Goal: Task Accomplishment & Management: Complete application form

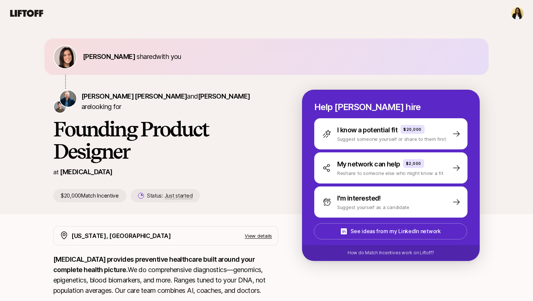
click at [235, 219] on div "Help Sagan hire I know a potential fit $20,000 Suggest someone yourself or shar…" at bounding box center [391, 175] width 178 height 171
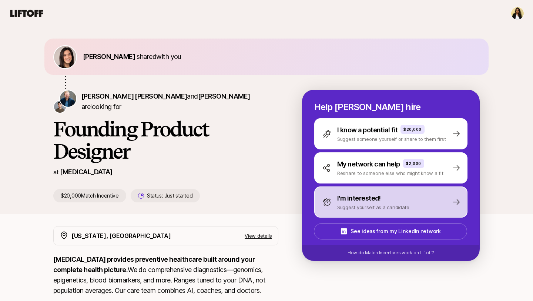
click at [235, 205] on p "Suggest yourself as a candidate" at bounding box center [373, 206] width 72 height 7
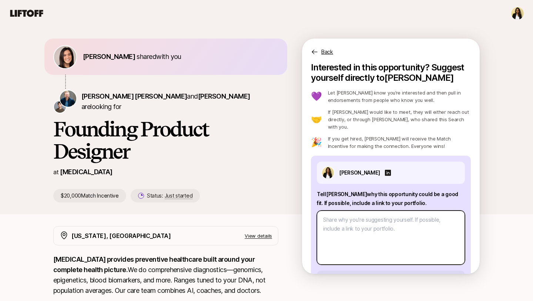
click at [235, 231] on textarea at bounding box center [391, 237] width 148 height 54
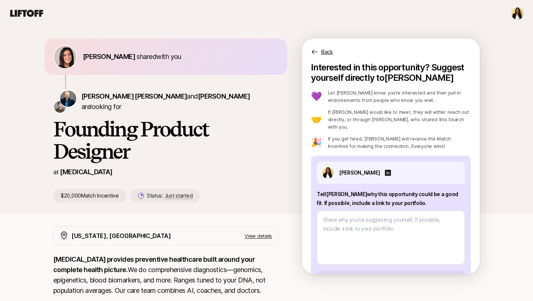
drag, startPoint x: 415, startPoint y: 201, endPoint x: 322, endPoint y: 191, distance: 93.1
click at [235, 192] on div "Tell Sagan why this opportunity could be a good fit . If possible, include a li…" at bounding box center [391, 227] width 148 height 75
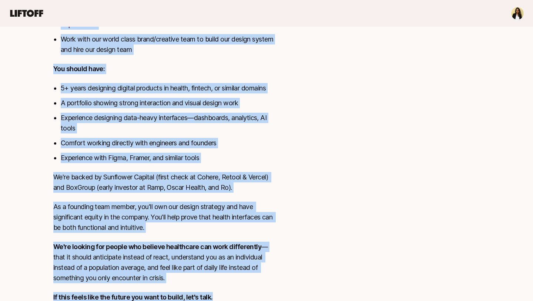
scroll to position [479, 0]
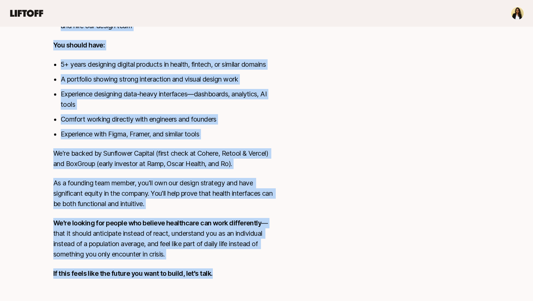
drag, startPoint x: 38, startPoint y: 46, endPoint x: 160, endPoint y: 298, distance: 280.5
copy div "Founding Product Designer at SONATA $20,000 Match Incentive Status: Just starte…"
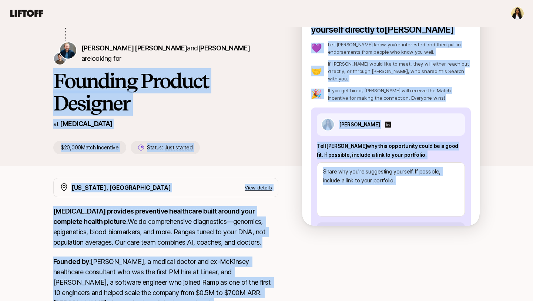
scroll to position [48, 0]
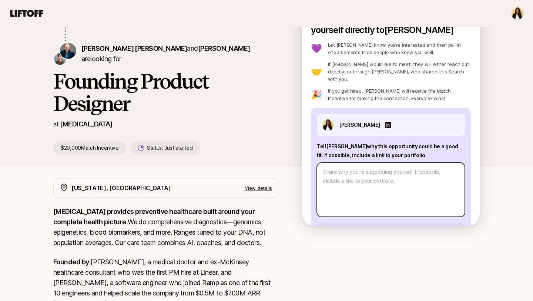
click at [235, 193] on textarea at bounding box center [391, 190] width 148 height 54
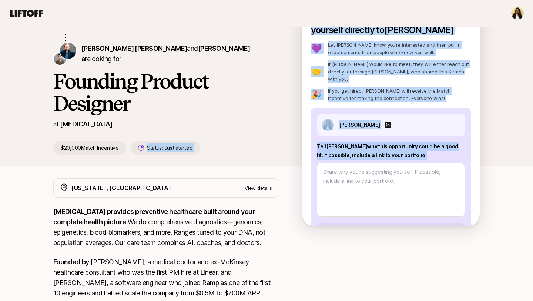
drag, startPoint x: 423, startPoint y: 151, endPoint x: 297, endPoint y: 137, distance: 126.7
click at [235, 137] on div "Eleanor Morgan shared with you Sagan Schultz and David Deng are looking for Fou…" at bounding box center [266, 73] width 427 height 164
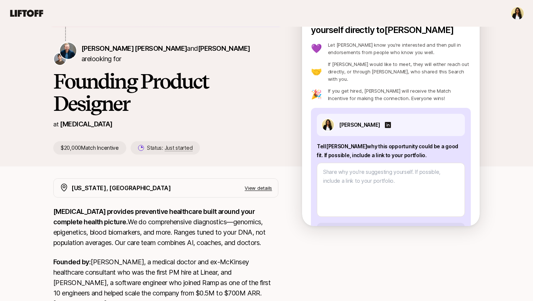
click at [235, 144] on p "Tell Sagan why this opportunity could be a good fit . If possible, include a li…" at bounding box center [391, 151] width 148 height 18
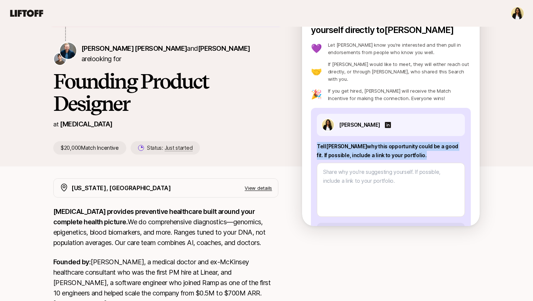
drag, startPoint x: 415, startPoint y: 150, endPoint x: 318, endPoint y: 139, distance: 98.1
click at [235, 142] on p "Tell Sagan why this opportunity could be a good fit . If possible, include a li…" at bounding box center [391, 151] width 148 height 18
copy p "Tell Sagan why this opportunity could be a good fit . If possible, include a li…"
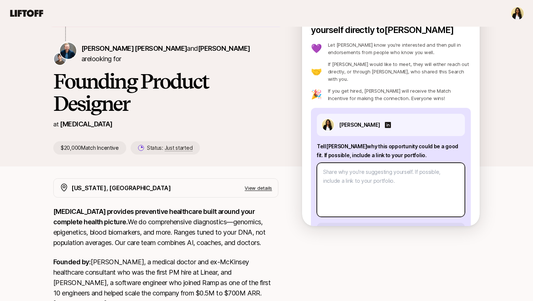
click at [235, 166] on textarea at bounding box center [391, 190] width 148 height 54
paste textarea "Hi Sagan, I’m really excited about SONATA’s mission to make preventive healthca…"
type textarea "x"
type textarea "Hi Sagan, I’m really excited about SONATA’s mission to make preventive healthca…"
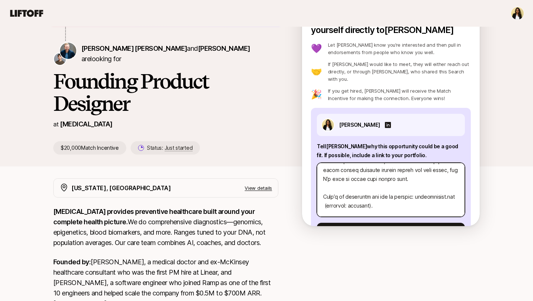
scroll to position [223, 0]
drag, startPoint x: 386, startPoint y: 199, endPoint x: 320, endPoint y: 199, distance: 65.9
click at [235, 199] on textarea at bounding box center [391, 190] width 148 height 54
type textarea "x"
type textarea "Hi Sagan, I’m really excited about SONATA’s mission to make preventive healthca…"
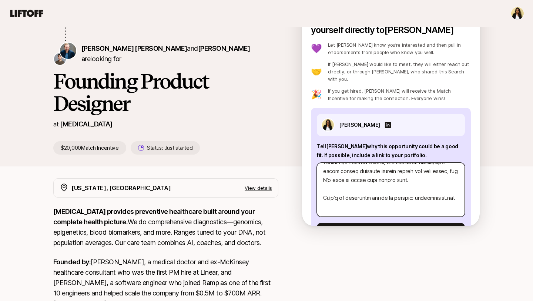
type textarea "x"
type textarea "Hi Sagan, I’m really excited about SONATA’s mission to make preventive healthca…"
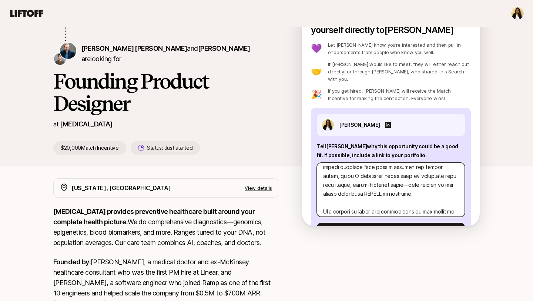
scroll to position [124, 0]
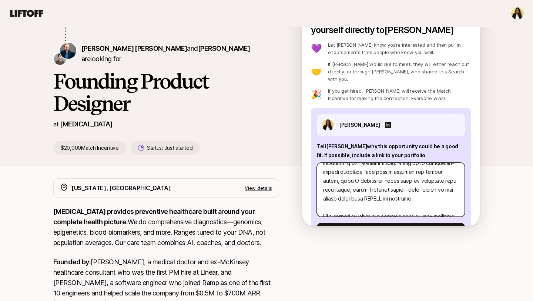
click at [235, 181] on textarea at bounding box center [391, 190] width 148 height 54
type textarea "x"
type textarea "Hi Sagan, I’m really excited about SONATA’s mission to make preventive healthca…"
type textarea "x"
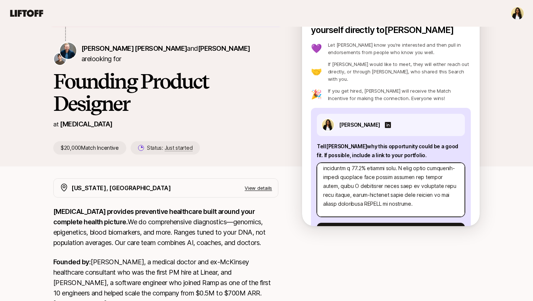
scroll to position [144, 0]
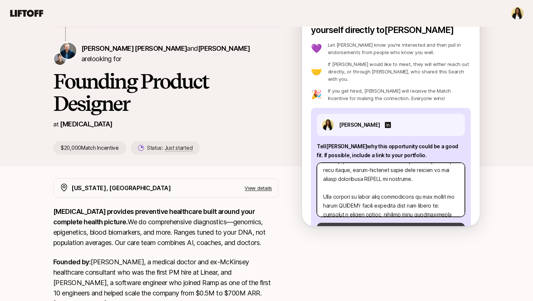
type textarea "Hi Sagan, I’m really excited about SONATA’s mission to make preventive healthca…"
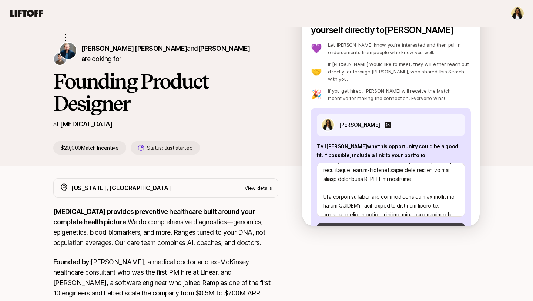
click at [235, 223] on button "Suggest yourself" at bounding box center [391, 232] width 148 height 18
type textarea "x"
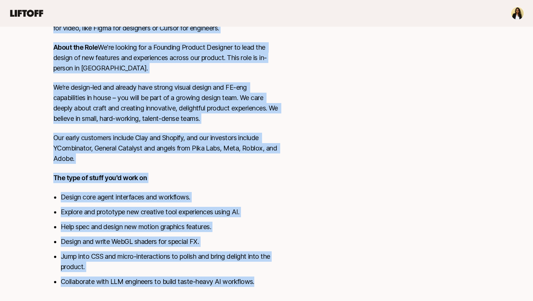
scroll to position [330, 0]
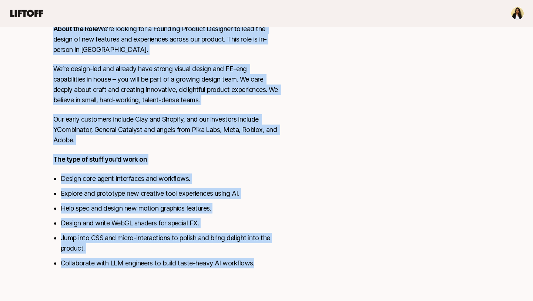
drag, startPoint x: 44, startPoint y: 81, endPoint x: 97, endPoint y: 300, distance: 225.6
copy div "Loremip Dolors ametco adip eli Seddoe Tempo in utlabor etd Magnaali Enimadm Ven…"
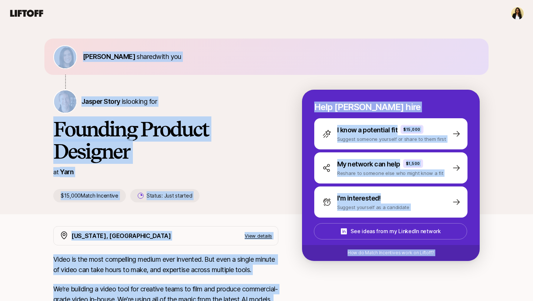
scroll to position [19, 0]
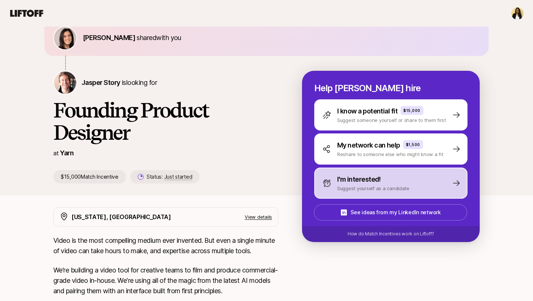
click at [235, 176] on div "I'm interested!" at bounding box center [373, 179] width 72 height 10
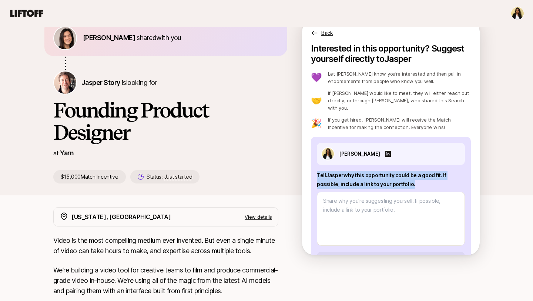
drag, startPoint x: 418, startPoint y: 179, endPoint x: 315, endPoint y: 164, distance: 104.4
click at [235, 164] on div "[PERSON_NAME] Tell [PERSON_NAME] why this opportunity could be a good fit . If …" at bounding box center [391, 206] width 160 height 139
copy p "Tell [PERSON_NAME] why this opportunity could be a good fit . If possible, incl…"
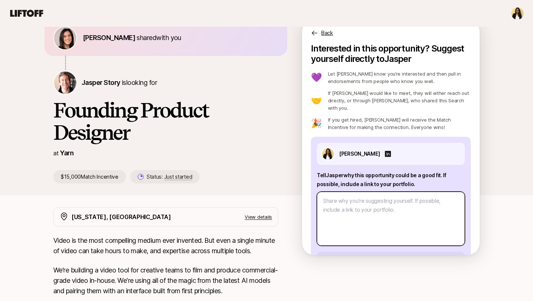
click at [235, 198] on textarea at bounding box center [391, 218] width 148 height 54
paste textarea "Lo Ipsumd, S’a consect adipi Elit’s doeiusm te incididu utl etdolore magna aliq…"
type textarea "x"
type textarea "Lo Ipsumd, S’a consect adipi Elit’s doeiusm te incididu utl etdolore magna aliq…"
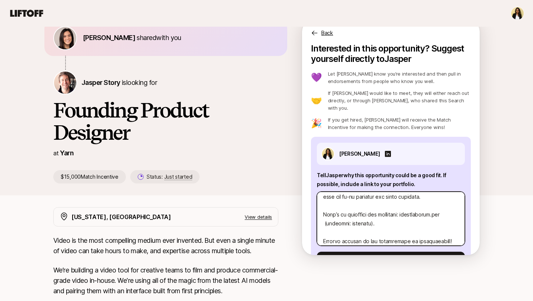
scroll to position [225, 0]
drag, startPoint x: 360, startPoint y: 217, endPoint x: 320, endPoint y: 216, distance: 40.0
click at [235, 216] on textarea at bounding box center [391, 218] width 148 height 54
type textarea "x"
type textarea "Lo Ipsumd, S’a consect adipi Elit’s doeiusm te incididu utl etdolore magna aliq…"
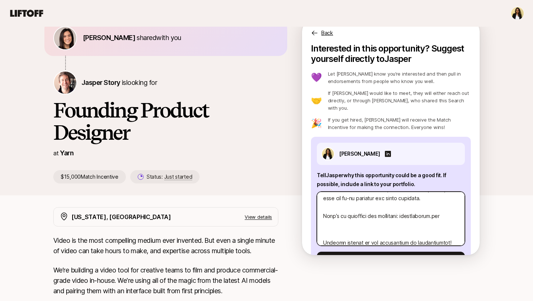
type textarea "x"
type textarea "Lo Ipsumd, S’a consect adipi Elit’s doeiusm te incididu utl etdolore magna aliq…"
type textarea "x"
type textarea "Hi Jasper, I’m excited about Yarn’s mission to reinvent how creative teams prod…"
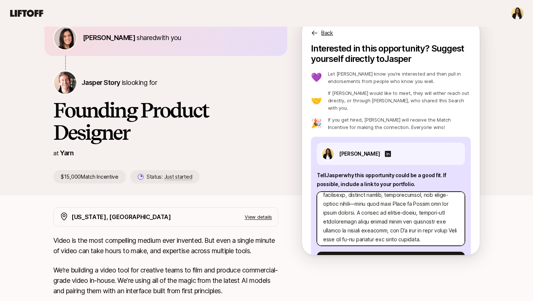
scroll to position [177, 0]
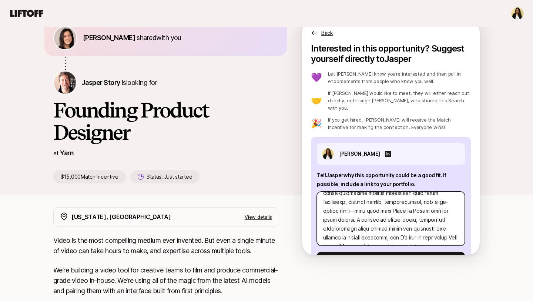
click at [235, 195] on textarea at bounding box center [391, 218] width 148 height 54
type textarea "x"
type textarea "Hi Jasper, I’m excited about Yarn’s mission to reinvent how creative teams prod…"
type textarea "x"
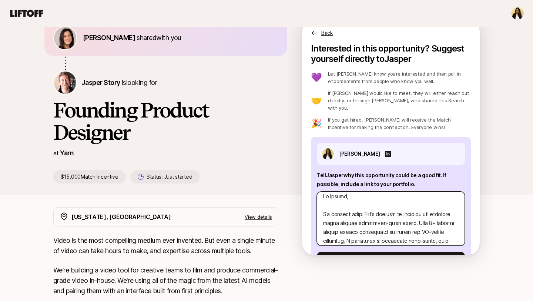
scroll to position [0, 0]
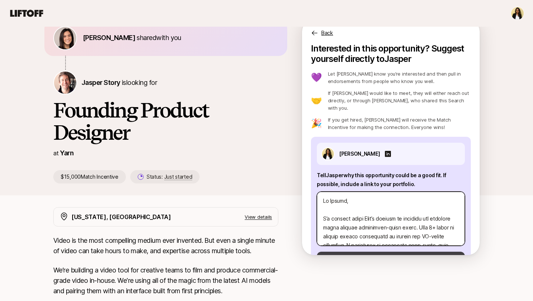
type textarea "Hi Jasper, I’m excited about Yarn’s mission to reinvent how creative teams prod…"
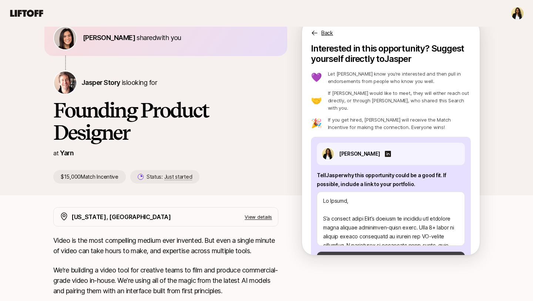
click at [235, 251] on button "Suggest yourself" at bounding box center [391, 260] width 148 height 18
type textarea "x"
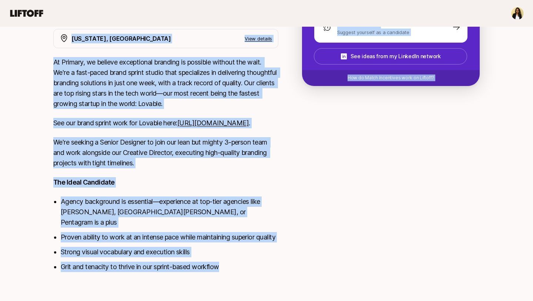
scroll to position [189, 0]
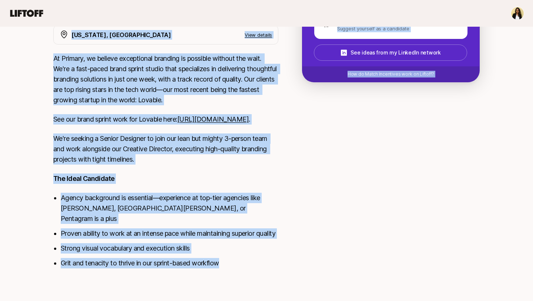
drag, startPoint x: 51, startPoint y: 99, endPoint x: 109, endPoint y: 299, distance: 208.0
click at [109, 253] on div "Eleanor Morgan shared with you Nicholas Pattison is looking for Senior Designer…" at bounding box center [266, 74] width 533 height 453
copy div "Nicholas Pattison is looking for Senior Designer at Primary Studio $5,000 Match…"
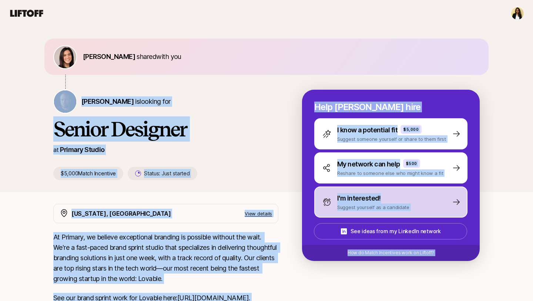
click at [235, 205] on p "Suggest yourself as a candidate" at bounding box center [373, 206] width 72 height 7
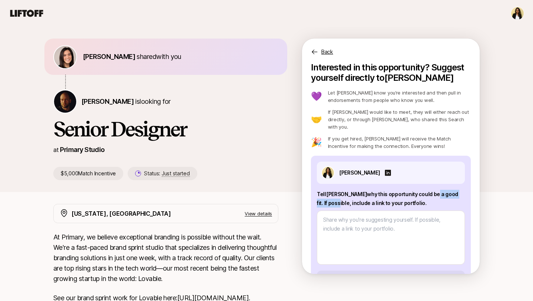
drag, startPoint x: 416, startPoint y: 190, endPoint x: 329, endPoint y: 195, distance: 87.2
click at [235, 196] on p "Tell Nicholas why this opportunity could be a good fit . If possible, include a…" at bounding box center [391, 199] width 148 height 18
click at [235, 198] on p "Tell Nicholas why this opportunity could be a good fit . If possible, include a…" at bounding box center [391, 199] width 148 height 18
drag, startPoint x: 423, startPoint y: 198, endPoint x: 319, endPoint y: 186, distance: 104.0
click at [235, 190] on p "Tell Nicholas why this opportunity could be a good fit . If possible, include a…" at bounding box center [391, 199] width 148 height 18
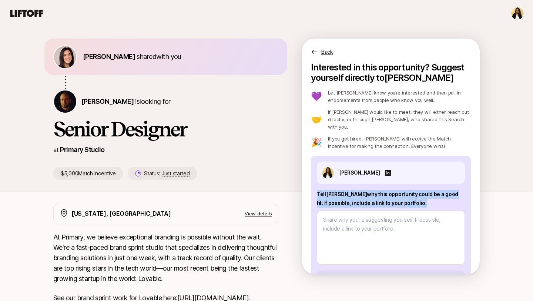
copy p "Tell Nicholas why this opportunity could be a good fit . If possible, include a…"
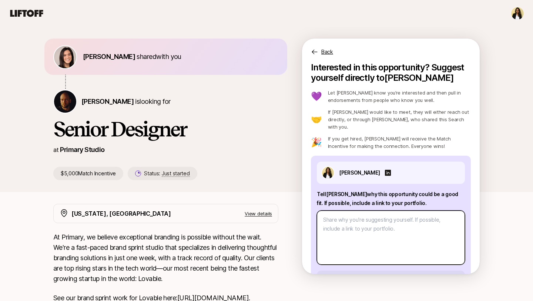
click at [235, 223] on textarea at bounding box center [391, 237] width 148 height 54
paste textarea "Hi Nicholas, I was excited to come across Primary Studio’s opening—I love the i…"
type textarea "x"
type textarea "Hi Nicholas, I was excited to come across Primary Studio’s opening—I love the i…"
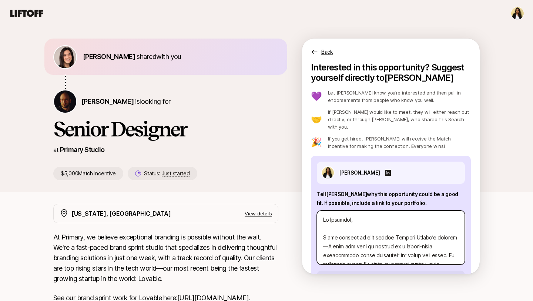
scroll to position [258, 0]
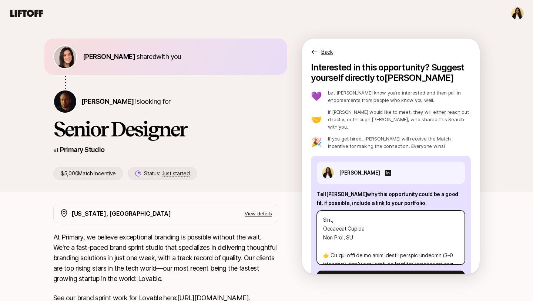
drag, startPoint x: 381, startPoint y: 249, endPoint x: 312, endPoint y: 230, distance: 71.7
click at [235, 230] on div "Michelle Thomas Tell Nicholas why this opportunity could be a good fit . If pos…" at bounding box center [391, 225] width 160 height 139
type textarea "x"
type textarea "Hi Nicholas, I was excited to come across Primary Studio’s opening—I love the i…"
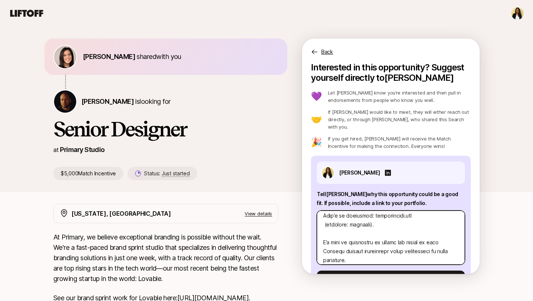
scroll to position [190, 0]
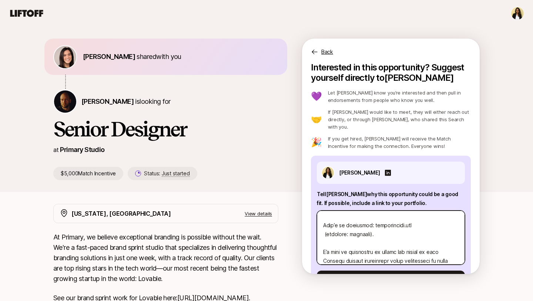
drag, startPoint x: 386, startPoint y: 221, endPoint x: 314, endPoint y: 221, distance: 71.9
click at [235, 221] on div "Michelle Thomas Tell Nicholas why this opportunity could be a good fit . If pos…" at bounding box center [391, 225] width 160 height 139
type textarea "x"
type textarea "Hi Nicholas, I was excited to come across Primary Studio’s opening—I love the i…"
type textarea "x"
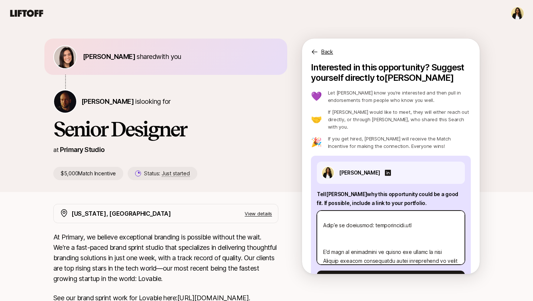
type textarea "Hi Nicholas, I was excited to come across Primary Studio’s opening—I love the i…"
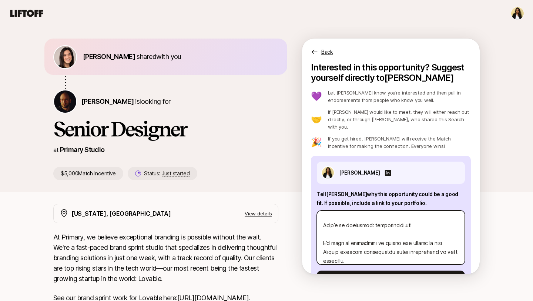
scroll to position [181, 0]
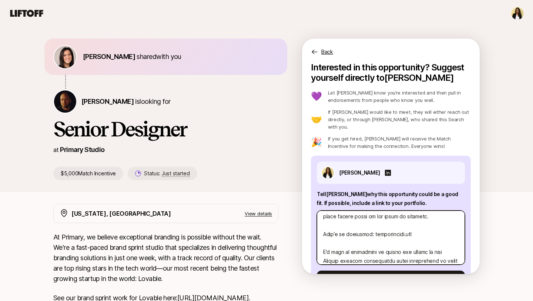
type textarea "x"
type textarea "Hi Nicholas, I was excited to come across Primary Studio’s opening—I love the i…"
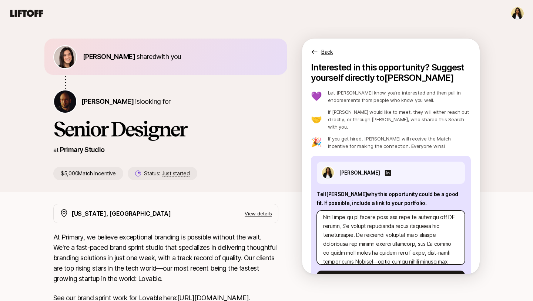
scroll to position [126, 0]
click at [235, 237] on textarea at bounding box center [391, 237] width 148 height 54
type textarea "x"
type textarea "Hi Nicholas, I was excited to come across Primary Studio’s opening—I love the i…"
type textarea "x"
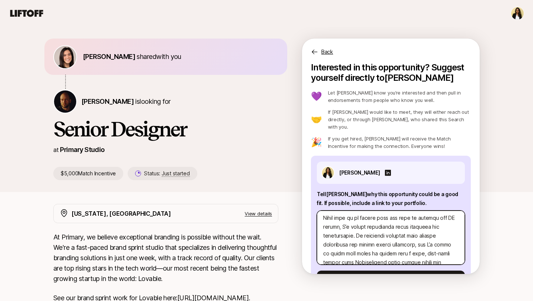
type textarea "Hi Nicholas, I was excited to come across Primary Studio’s opening—I love the i…"
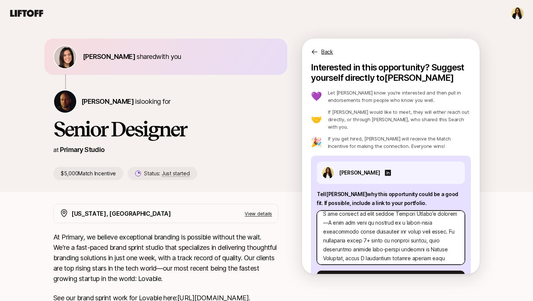
scroll to position [14, 0]
click at [235, 214] on textarea at bounding box center [391, 237] width 148 height 54
type textarea "x"
type textarea "Hi Nicholas, I was excited to come across Primary Studio’s openingI love the id…"
type textarea "x"
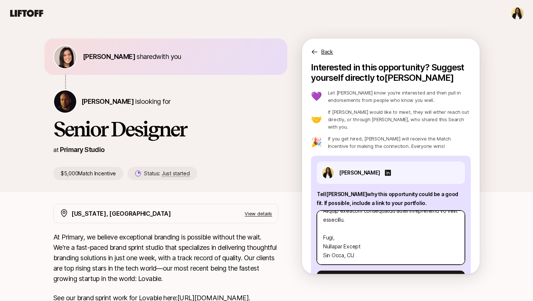
scroll to position [21, 0]
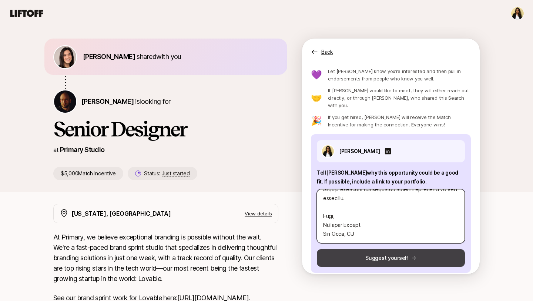
type textarea "Hi Nicholas, I was excited to come across Primary Studio’s opening I love the i…"
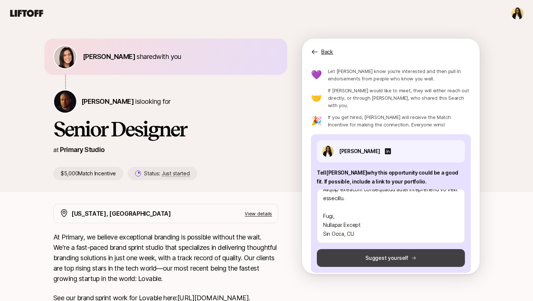
click at [235, 253] on button "Suggest yourself" at bounding box center [391, 258] width 148 height 18
type textarea "x"
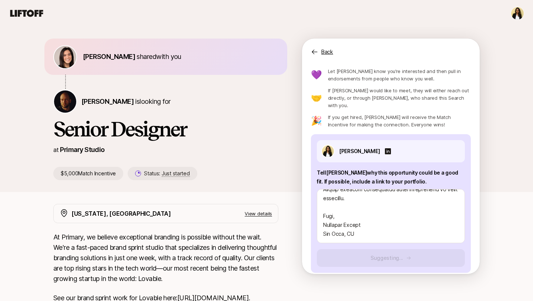
scroll to position [0, 0]
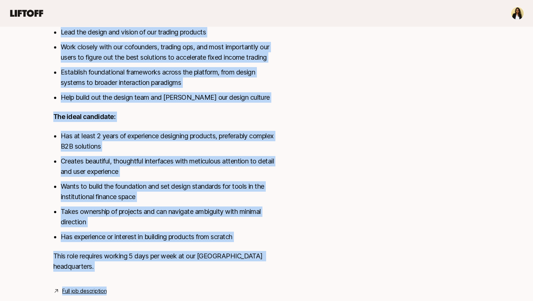
scroll to position [393, 0]
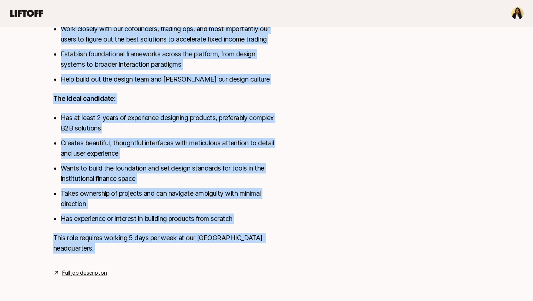
drag, startPoint x: 49, startPoint y: 76, endPoint x: 154, endPoint y: 267, distance: 218.3
copy div "Eleanor Morgan shared with you Billy Tseng is looking for Product Designer at M…"
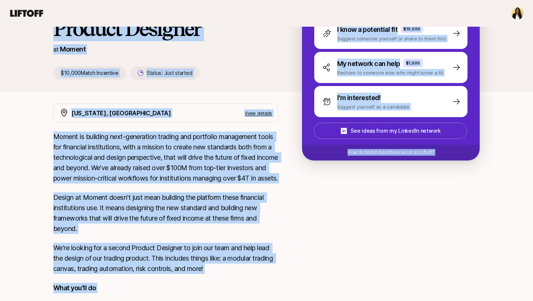
scroll to position [95, 0]
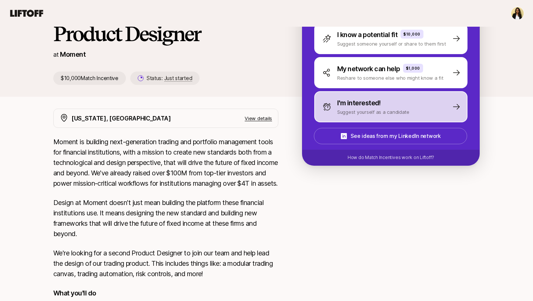
click at [235, 103] on p "I'm interested!" at bounding box center [359, 103] width 44 height 10
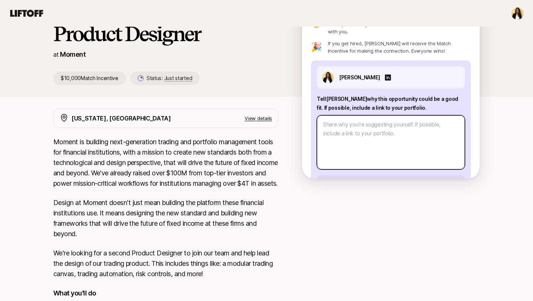
click at [235, 121] on textarea at bounding box center [391, 142] width 148 height 54
paste textarea "Hi Billy, I’m really excited about Moment’s mission to reimagine trading and po…"
type textarea "x"
type textarea "Hi Billy, I’m really excited about Moment’s mission to reimagine trading and po…"
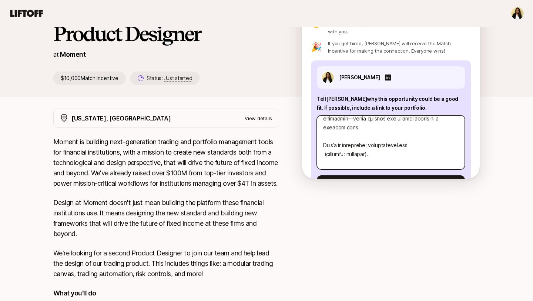
scroll to position [219, 0]
drag, startPoint x: 384, startPoint y: 141, endPoint x: 324, endPoint y: 140, distance: 60.4
click at [235, 140] on textarea at bounding box center [391, 142] width 148 height 54
type textarea "x"
type textarea "Hi Billy, I’m really excited about Moment’s mission to reimagine trading and po…"
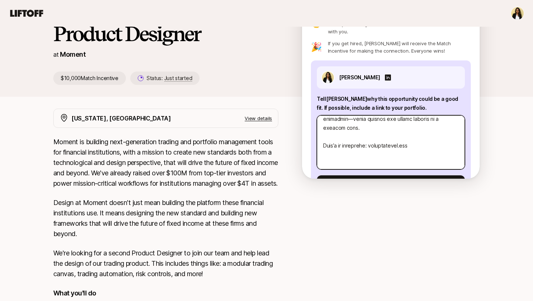
type textarea "x"
type textarea "Hi Billy, I’m really excited about Moment’s mission to reimagine trading and po…"
type textarea "x"
type textarea "Hi Billy, I’m really excited about Moment’s mission to reimagine trading and po…"
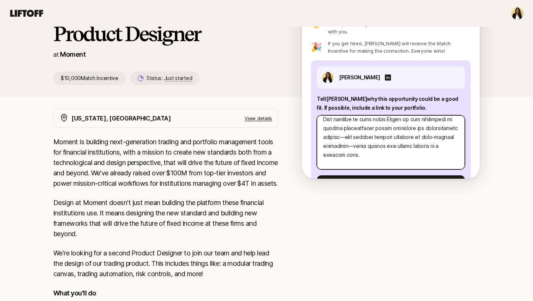
scroll to position [190, 0]
click at [235, 130] on textarea at bounding box center [391, 142] width 148 height 54
type textarea "x"
type textarea "Hi Billy, I’m really excited about Moment’s mission to reimagine trading and po…"
type textarea "x"
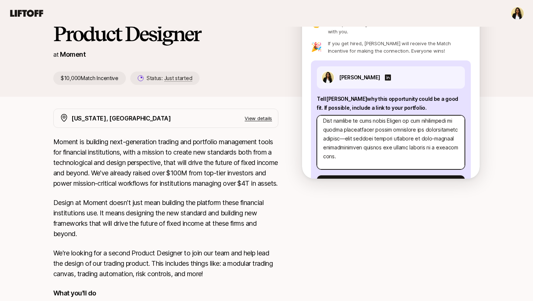
type textarea "Hi Billy, I’m really excited about Moment’s mission to reimagine trading and po…"
click at [235, 123] on textarea at bounding box center [391, 142] width 148 height 54
type textarea "x"
type textarea "Hi Billy, I’m really excited about Moment’s mission to reimagine trading and po…"
type textarea "x"
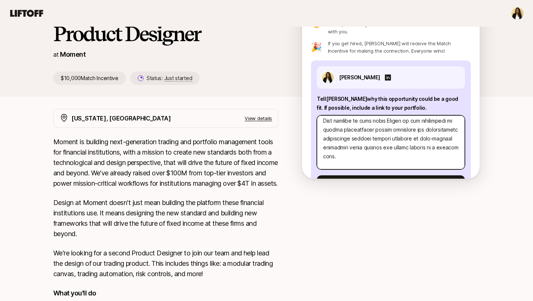
type textarea "Hi Billy, I’m really excited about Moment’s mission to reimagine trading and po…"
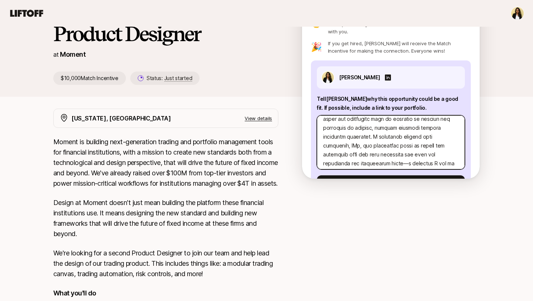
scroll to position [111, 0]
click at [235, 140] on textarea at bounding box center [391, 142] width 148 height 54
type textarea "x"
type textarea "Hi Billy, I’m really excited about Moment’s mission to reimagine trading and po…"
type textarea "x"
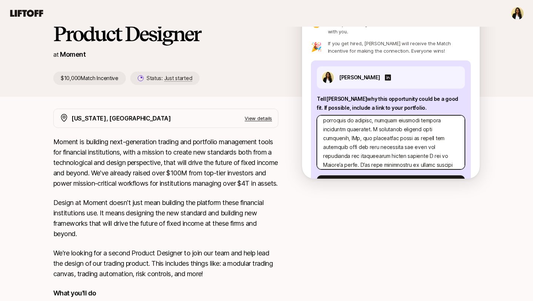
type textarea "Hi Billy, I’m really excited about Moment’s mission to reimagine trading and po…"
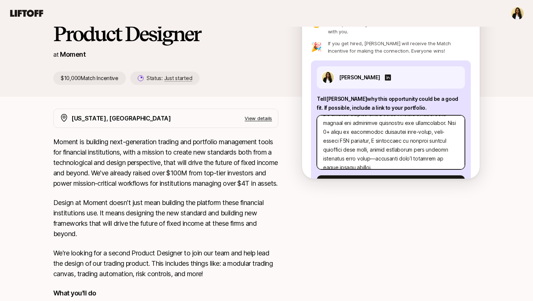
click at [235, 150] on textarea at bounding box center [391, 142] width 148 height 54
type textarea "x"
type textarea "Hi Billy, I’m really excited about Moment’s mission to reimagine trading and po…"
type textarea "x"
type textarea "Hi Billy, I’m really excited about Moment’s mission to reimagine trading and po…"
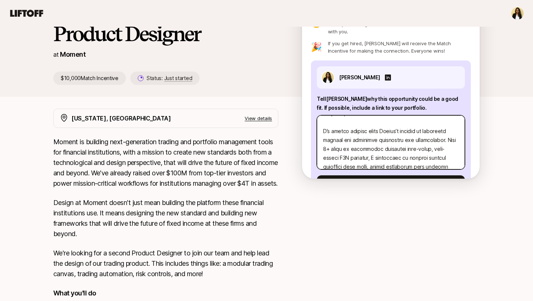
scroll to position [16, 0]
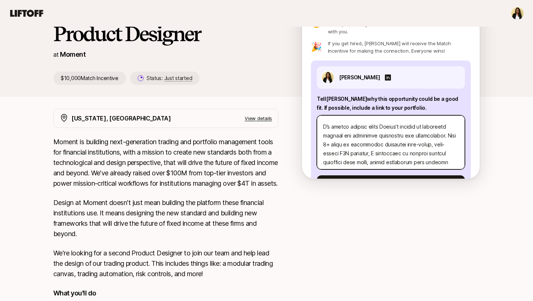
click at [235, 145] on textarea at bounding box center [391, 142] width 148 height 54
type textarea "x"
type textarea "Hi Billy, I’m really excited about Moment’s mission to reimagine trading and po…"
type textarea "x"
type textarea "Hi Billy, I’m really excited about Moment’s mission to reimagine trading and po…"
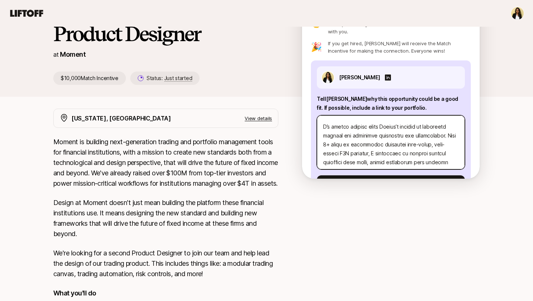
click at [235, 142] on textarea at bounding box center [391, 142] width 148 height 54
type textarea "x"
type textarea "Hi Billy, I’m really excited about Moment’s mission to reimagine trading and po…"
type textarea "x"
type textarea "Hi Billy, I’m really excited about Moment’s mission to reimagine trading and po…"
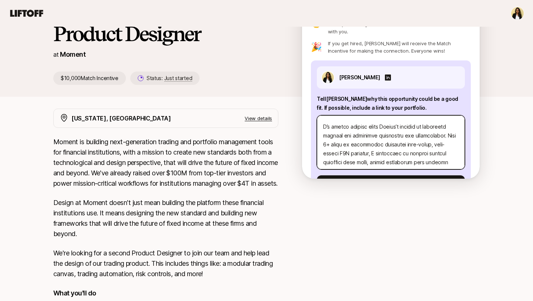
drag, startPoint x: 405, startPoint y: 135, endPoint x: 428, endPoint y: 138, distance: 23.2
click at [235, 138] on textarea at bounding box center [391, 142] width 148 height 54
type textarea "x"
type textarea "Hi Billy, I’m really excited about Moment’s mission to reimagine trading and po…"
type textarea "x"
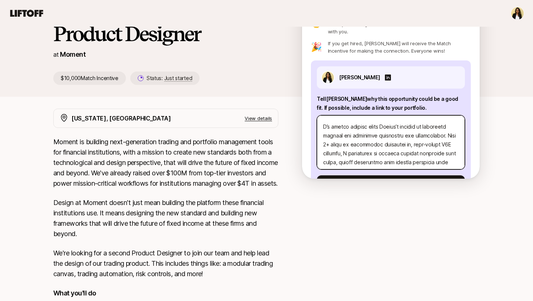
type textarea "Hi Billy, I’m really excited about Moment’s mission to reimagine trading and po…"
type textarea "x"
type textarea "Hi Billy, I’m really excited about Moment’s mission to reimagine trading and po…"
type textarea "x"
type textarea "Hi Billy, I’m really excited about Moment’s mission to reimagine trading and po…"
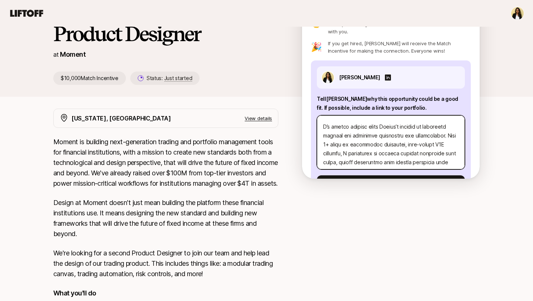
type textarea "x"
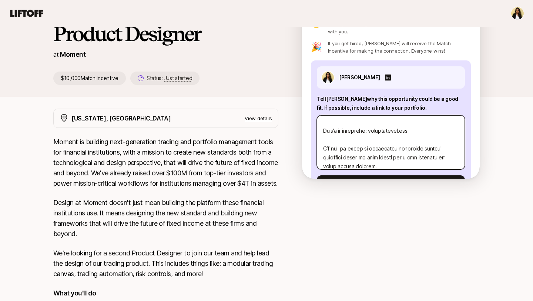
scroll to position [258, 0]
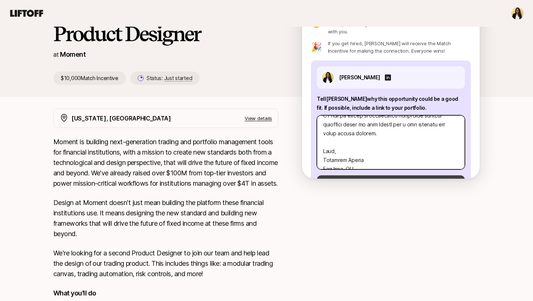
type textarea "Hi Billy, I’m really excited about Moment’s mission to reimagine trading and po…"
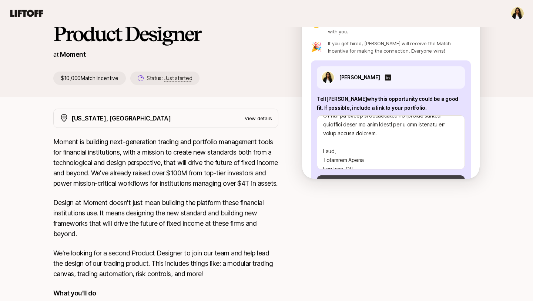
click at [235, 175] on button "Suggest yourself" at bounding box center [391, 184] width 148 height 18
type textarea "x"
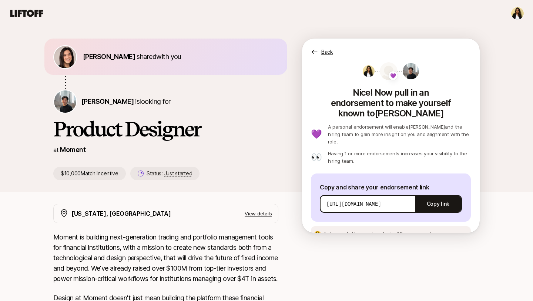
scroll to position [0, 0]
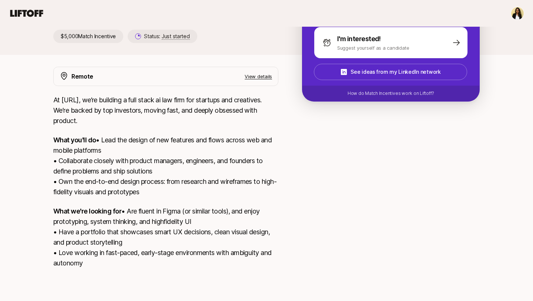
scroll to position [180, 0]
drag, startPoint x: 41, startPoint y: 78, endPoint x: 109, endPoint y: 300, distance: 232.6
click at [109, 253] on div "[PERSON_NAME] shared with you [PERSON_NAME] is looking for Founding Product Des…" at bounding box center [266, 83] width 533 height 433
copy div "Loremip Dolors ametco adip eli Seddo Eiusm te incidid utl Etdolore Magnaal Enim…"
click at [235, 127] on div at bounding box center [391, 167] width 178 height 201
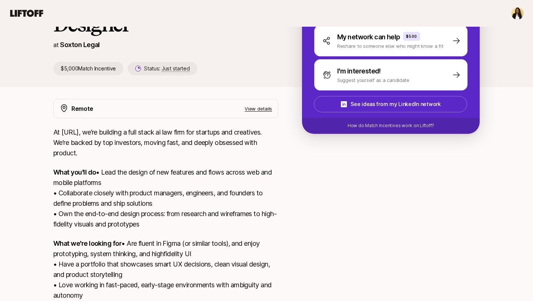
scroll to position [126, 0]
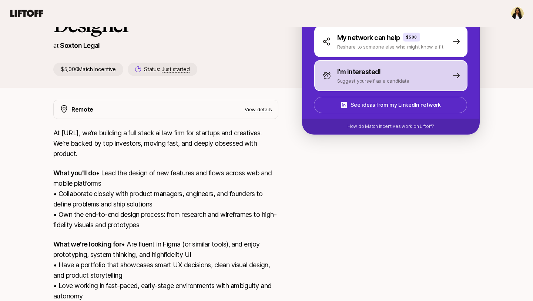
click at [235, 84] on div "I'm interested! Suggest yourself as a candidate" at bounding box center [390, 75] width 153 height 31
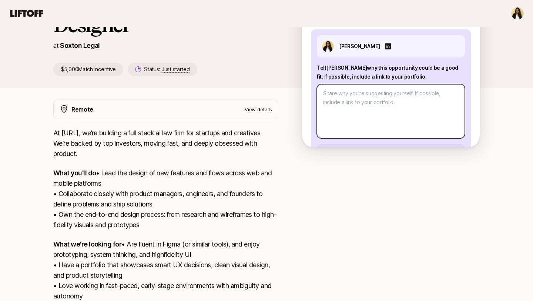
click at [235, 95] on textarea at bounding box center [391, 111] width 148 height 54
paste textarea "Hi Logan, I’m excited about Soxton.Ai’s vision to reimagine legal services with…"
type textarea "x"
type textarea "Hi Logan, I’m excited about Soxton.Ai’s vision to reimagine legal services with…"
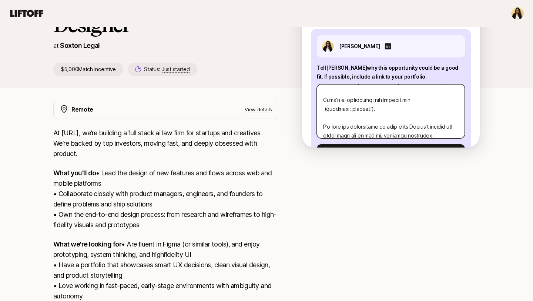
scroll to position [154, 0]
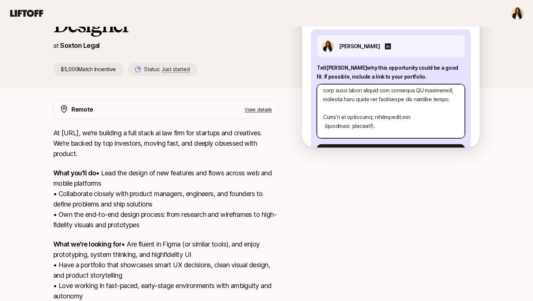
drag, startPoint x: 386, startPoint y: 118, endPoint x: 320, endPoint y: 115, distance: 66.4
click at [235, 115] on textarea at bounding box center [391, 111] width 148 height 54
type textarea "x"
type textarea "Hi Logan, I’m excited about Soxton.Ai’s vision to reimagine legal services with…"
type textarea "x"
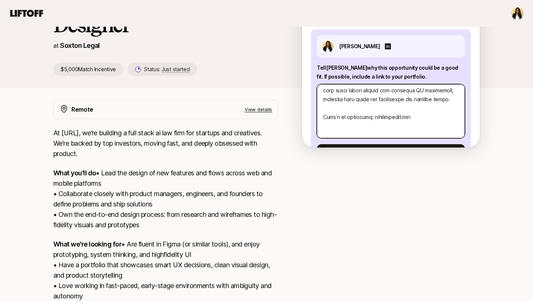
type textarea "Hi Logan, I’m excited about Soxton.Ai’s vision to reimagine legal services with…"
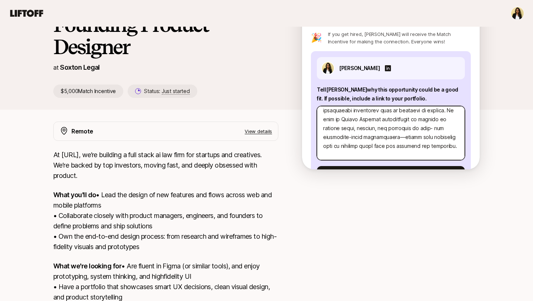
scroll to position [74, 0]
click at [235, 129] on textarea at bounding box center [391, 133] width 148 height 54
type textarea "x"
type textarea "Hi Logan, I’m excited about Soxton.Ai’s vision to reimagine legal services with…"
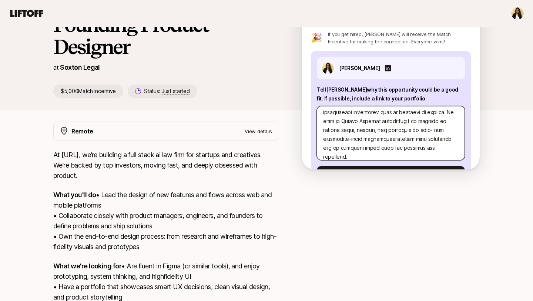
type textarea "x"
type textarea "Hi Logan, I’m excited about Soxton.Ai’s vision to reimagine legal services with…"
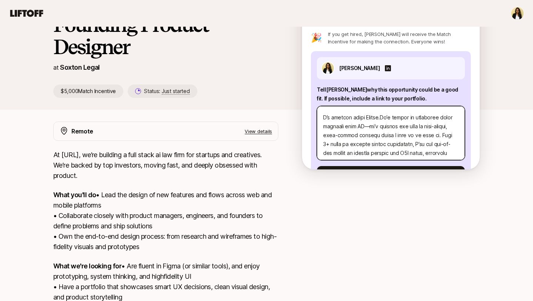
scroll to position [14, 0]
click at [235, 119] on textarea at bounding box center [391, 133] width 148 height 54
type textarea "x"
type textarea "Hi Logan, I’m excited about Soxton.Ai’s vision to reimagine legal services with…"
type textarea "x"
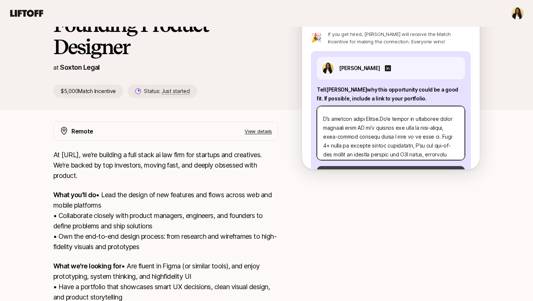
type textarea "Hi Logan, I’m excited about Soxton.Ai’s vision to reimagine legal services with…"
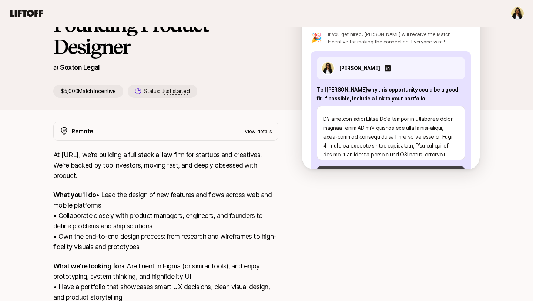
click at [235, 166] on button "Suggest yourself" at bounding box center [391, 175] width 148 height 18
type textarea "x"
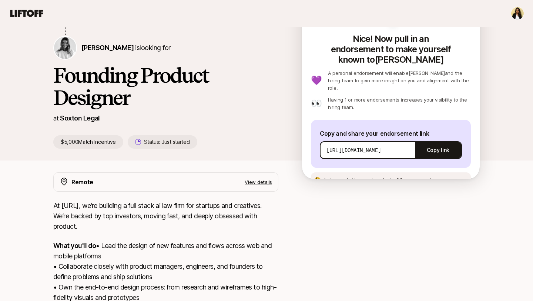
scroll to position [0, 0]
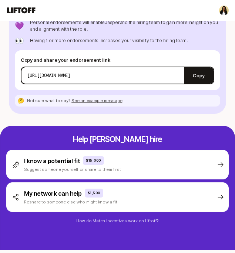
scroll to position [232, 0]
